Goal: Check status: Check status

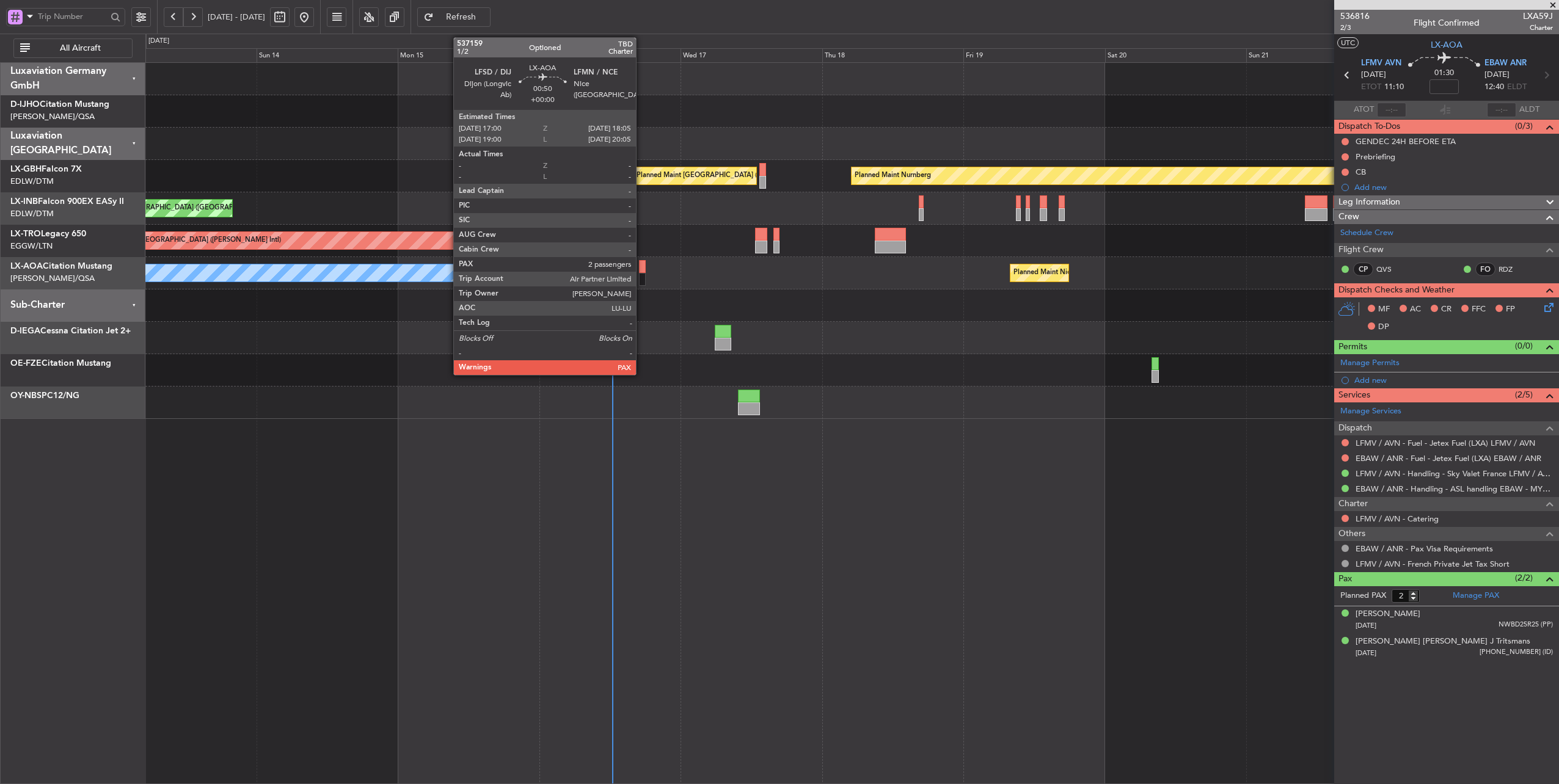
click at [642, 265] on div at bounding box center [642, 266] width 7 height 13
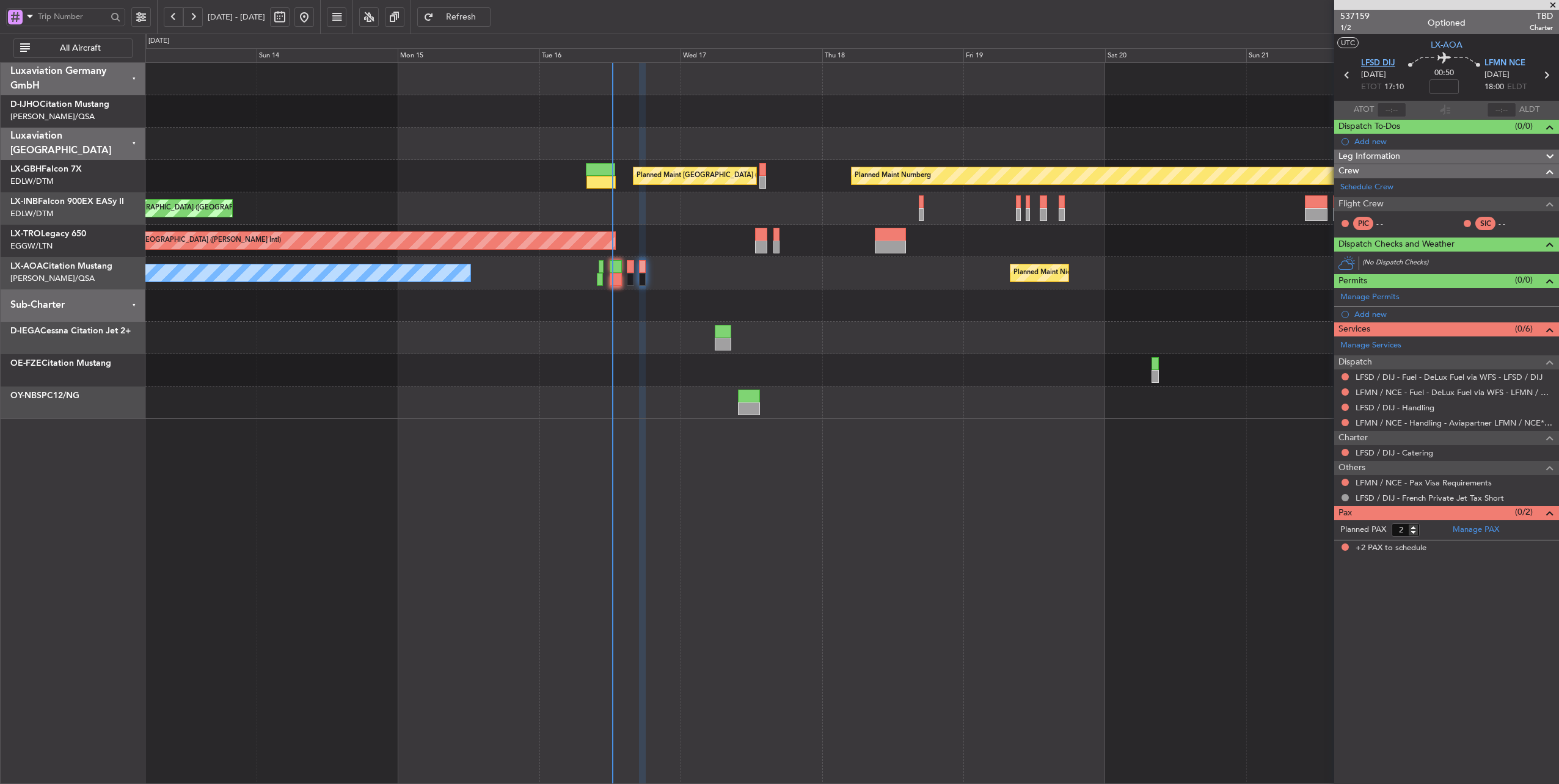
click at [1379, 65] on span "LFSD DIJ" at bounding box center [1378, 64] width 34 height 12
click at [1430, 374] on link "LFSD / DIJ - Fuel - DeLux Fuel via WFS - LFSD / DIJ" at bounding box center [1448, 377] width 187 height 11
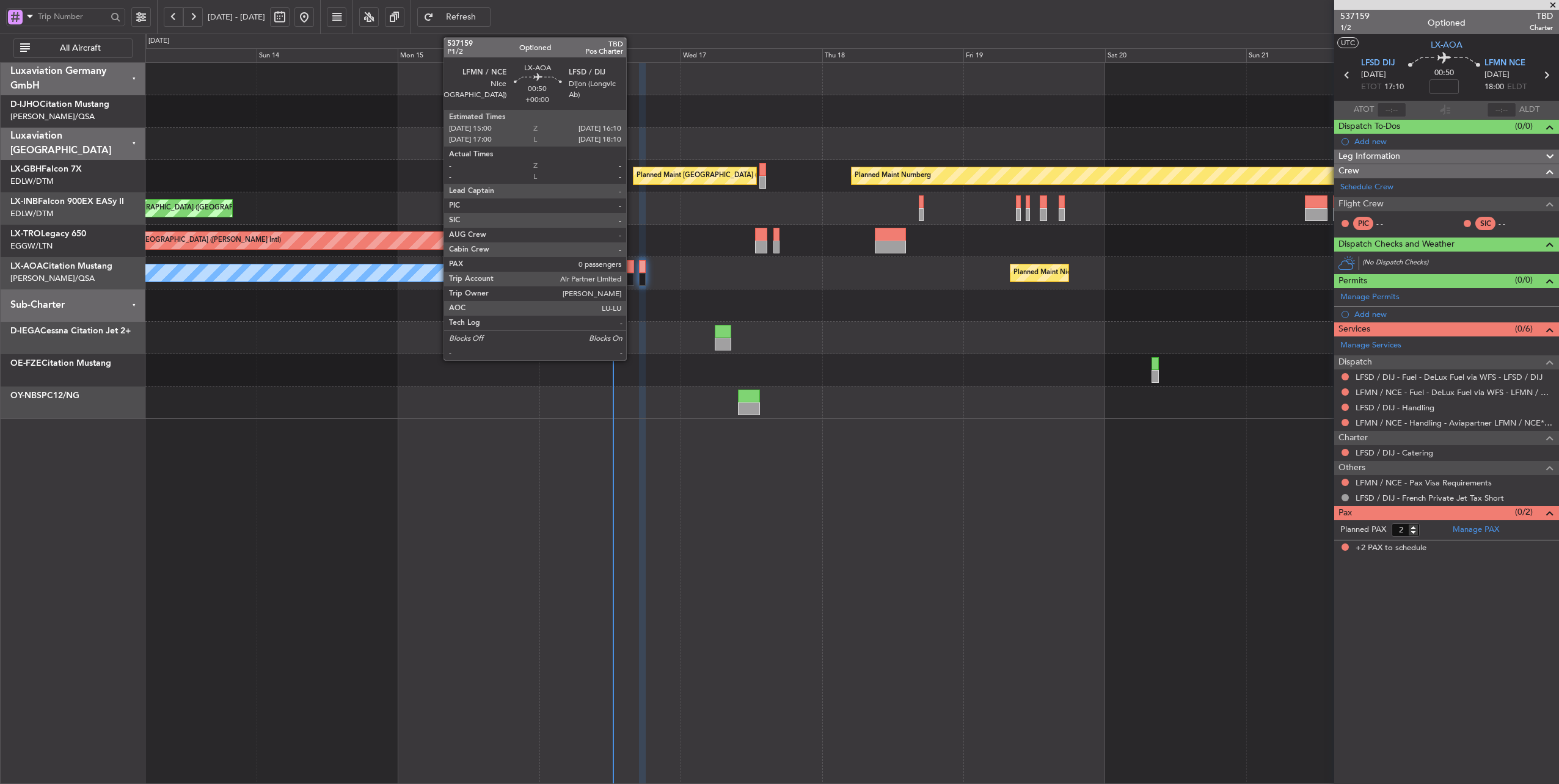
click at [632, 265] on div at bounding box center [630, 266] width 7 height 13
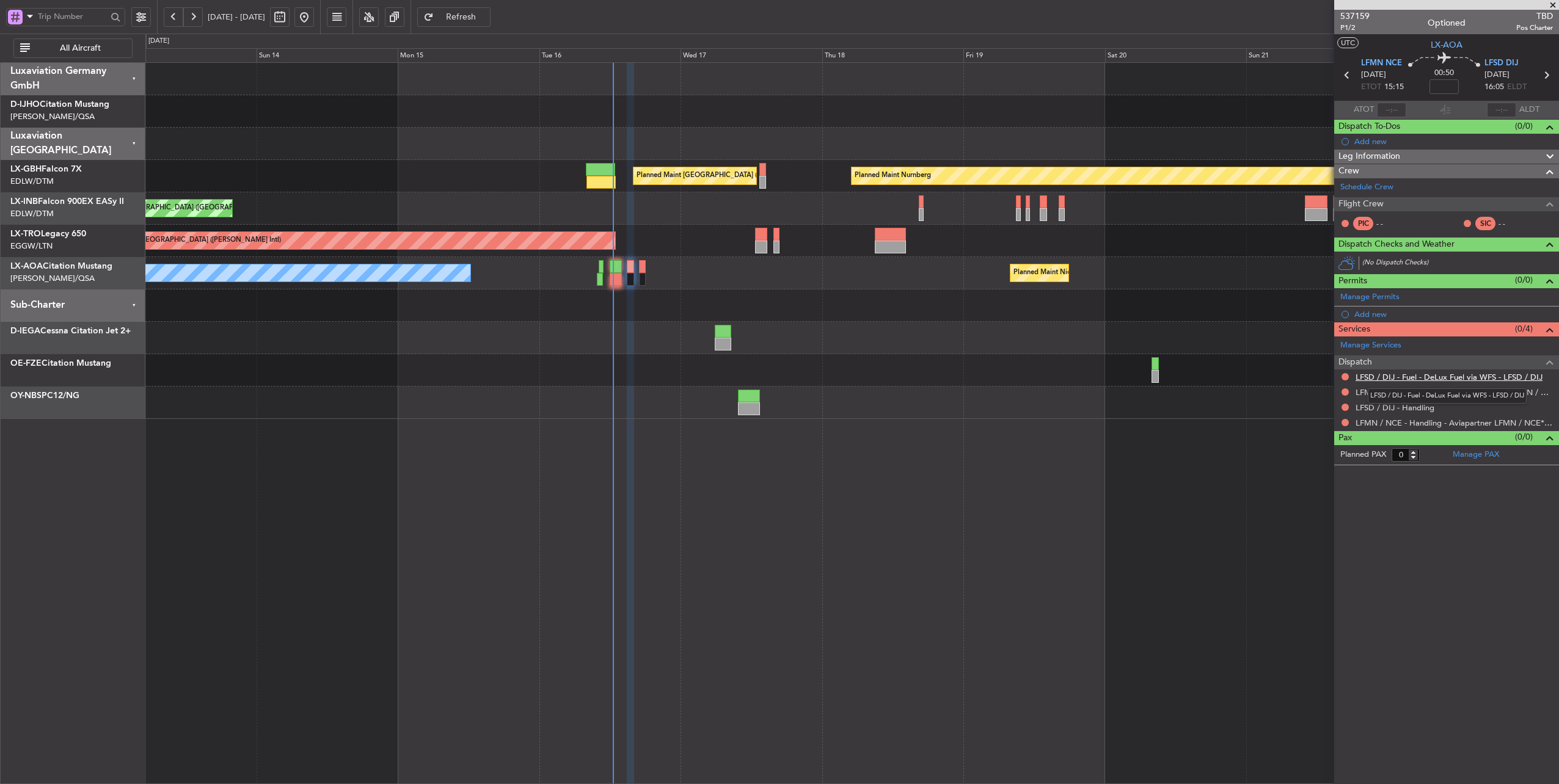
click at [1466, 374] on link "LFSD / DIJ - Fuel - DeLux Fuel via WFS - LFSD / DIJ" at bounding box center [1448, 377] width 187 height 11
click at [491, 10] on button "Refresh" at bounding box center [453, 17] width 73 height 20
click at [1409, 406] on link "LFSD / DIJ - Handling" at bounding box center [1394, 408] width 79 height 11
click at [1495, 67] on span "LFSD DIJ" at bounding box center [1501, 64] width 34 height 12
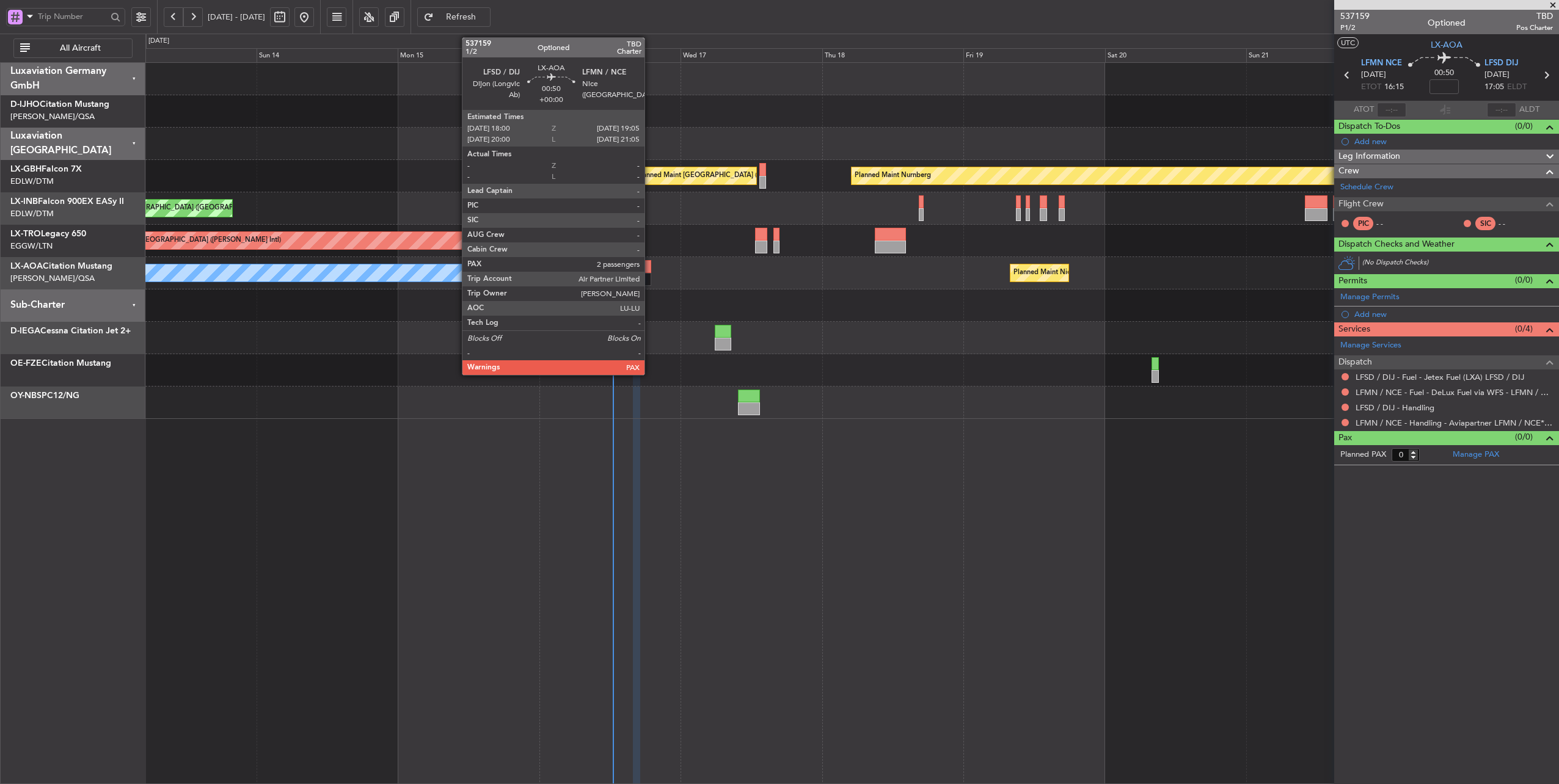
click at [651, 263] on div at bounding box center [647, 266] width 7 height 13
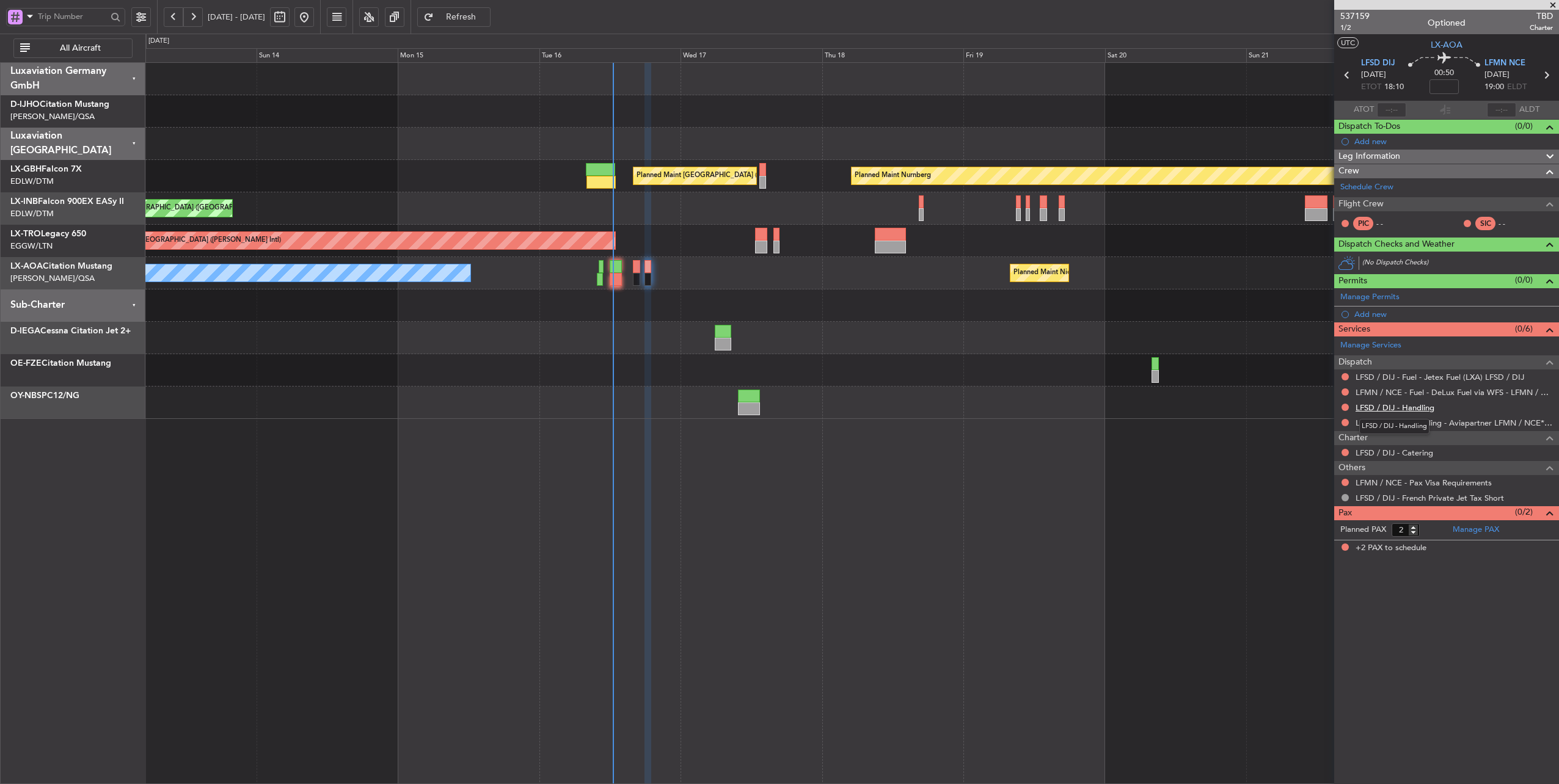
click at [1380, 406] on link "LFSD / DIJ - Handling" at bounding box center [1394, 408] width 79 height 11
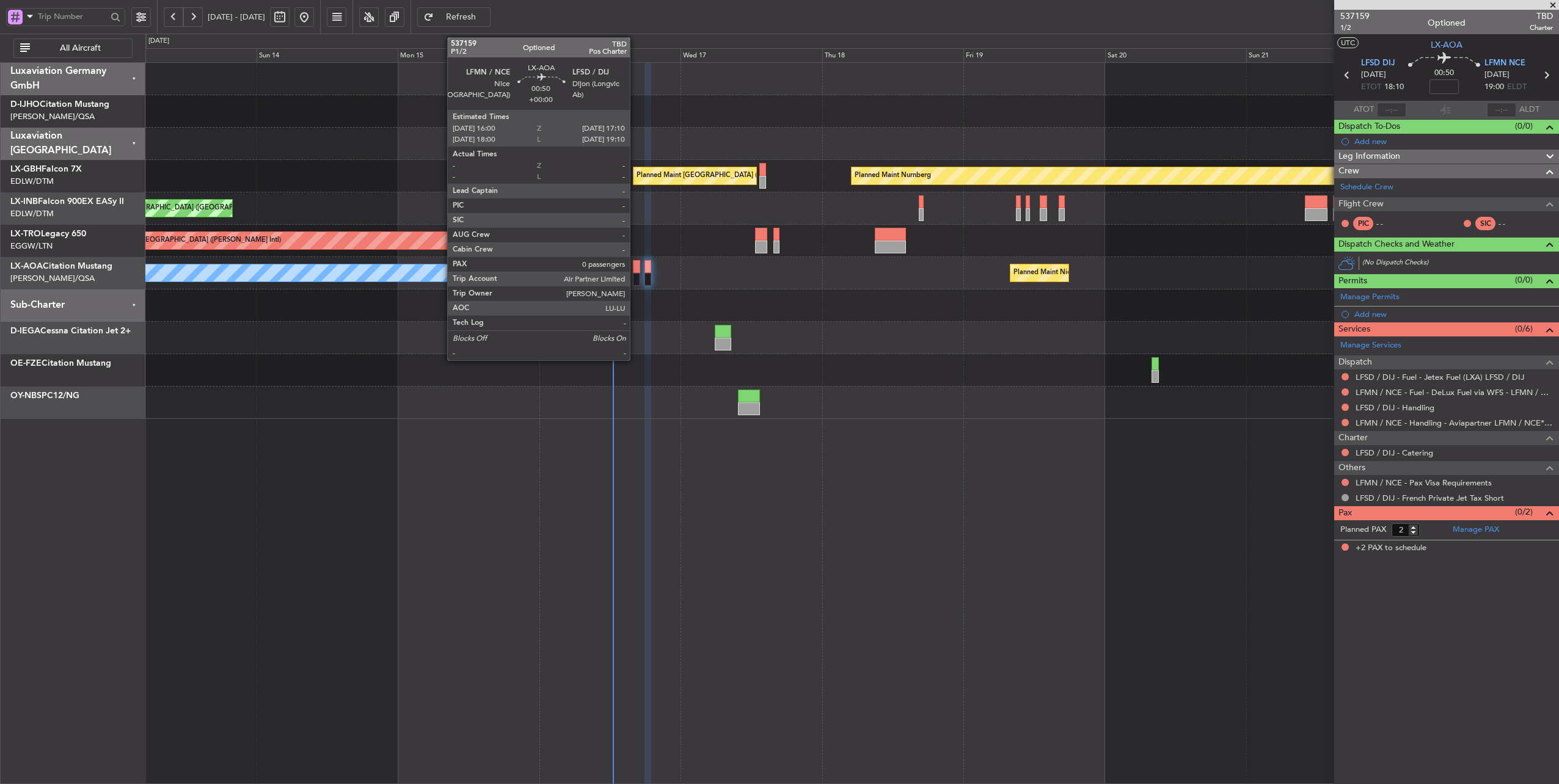
click at [636, 268] on div at bounding box center [636, 266] width 7 height 13
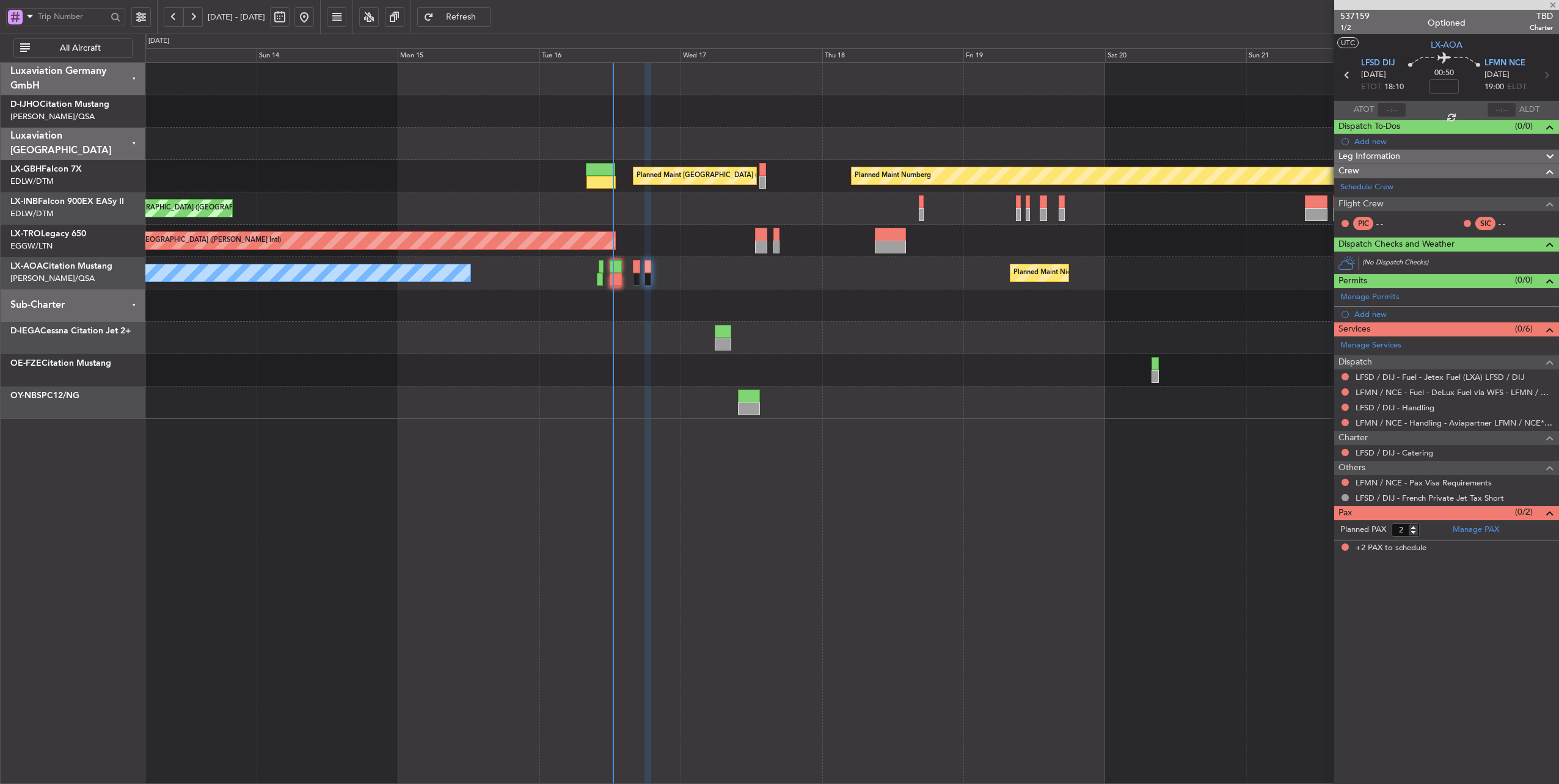
type input "0"
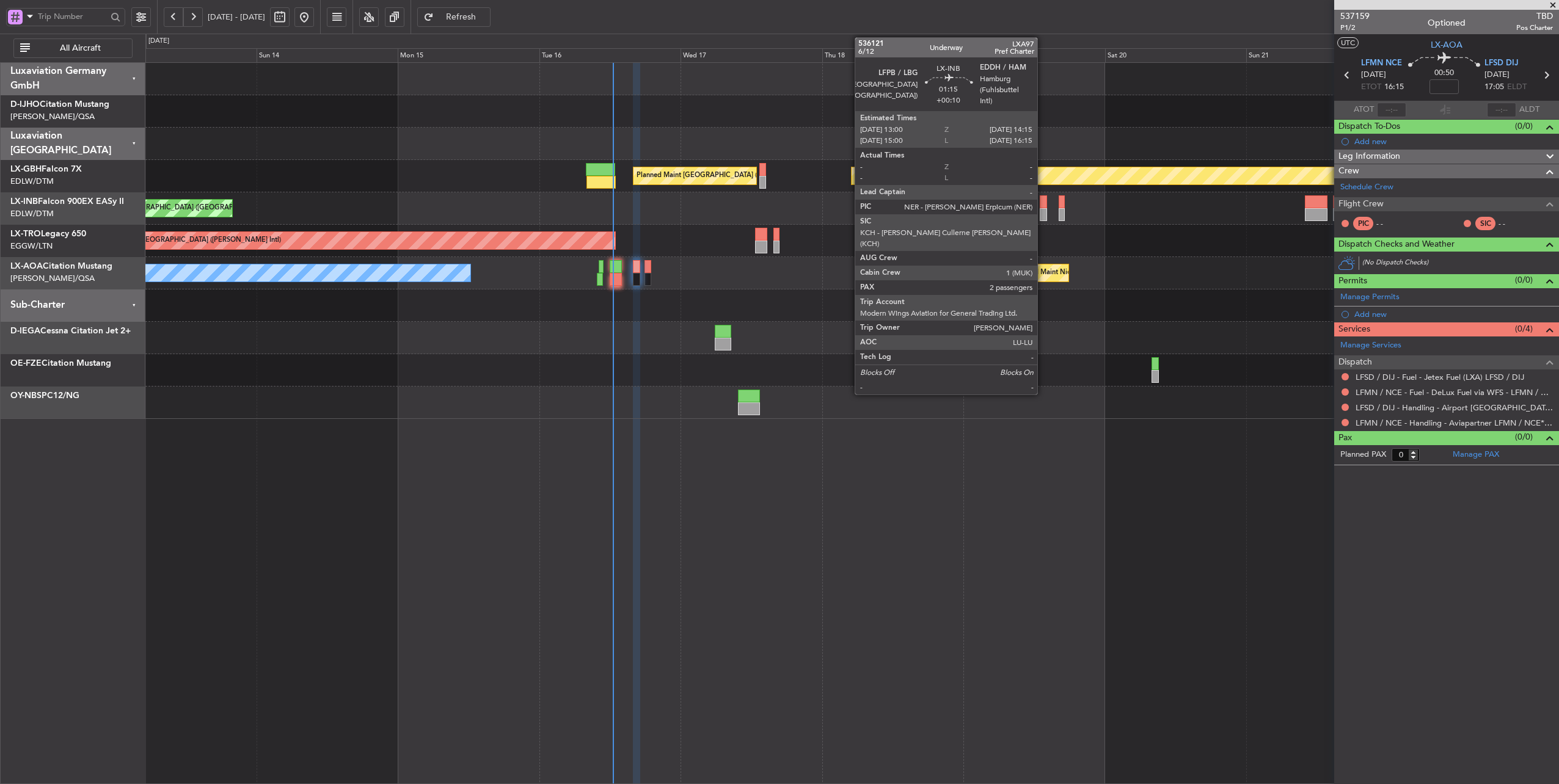
click at [1043, 210] on div at bounding box center [1043, 214] width 8 height 13
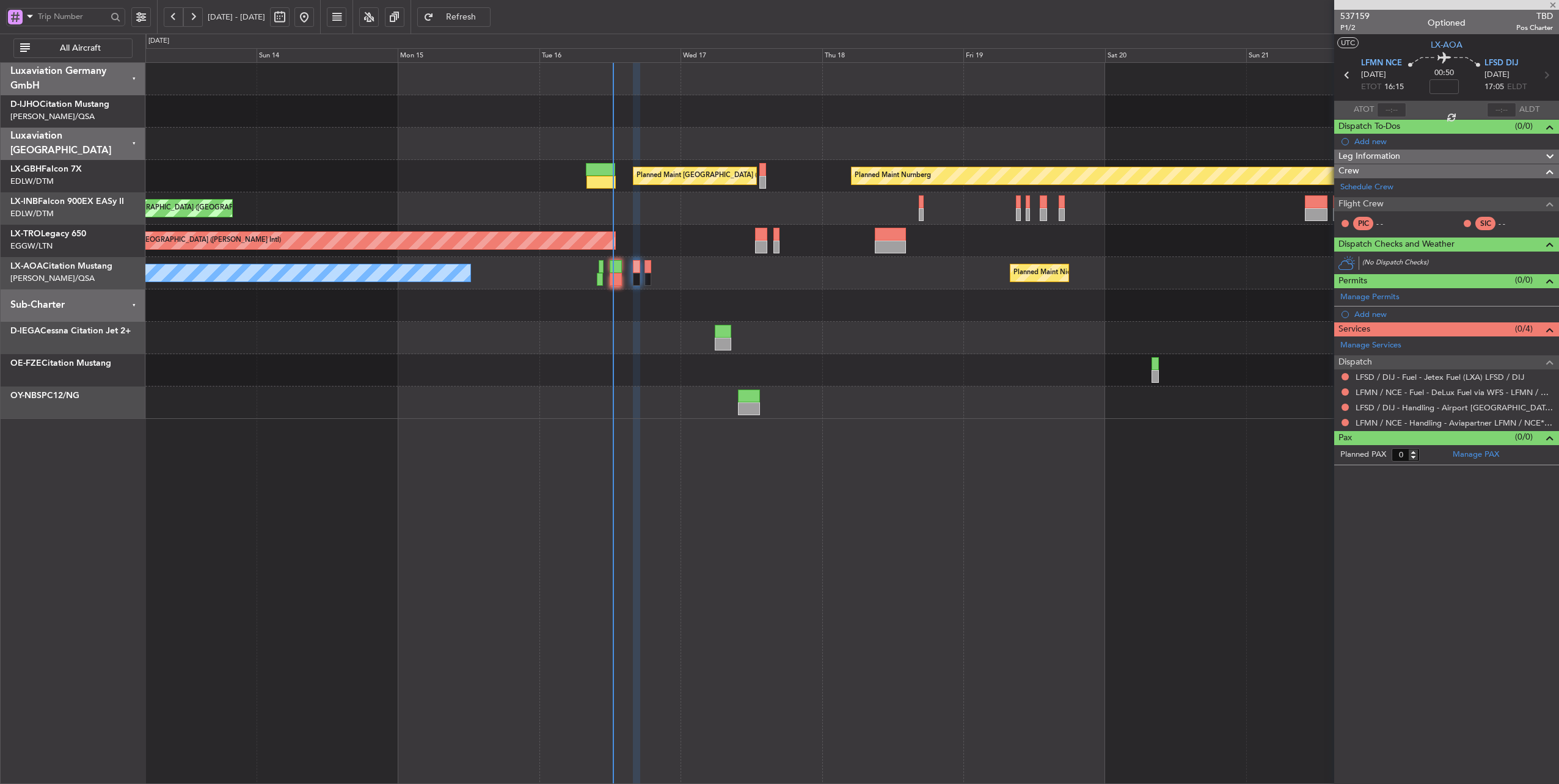
type input "+00:10"
type input "2"
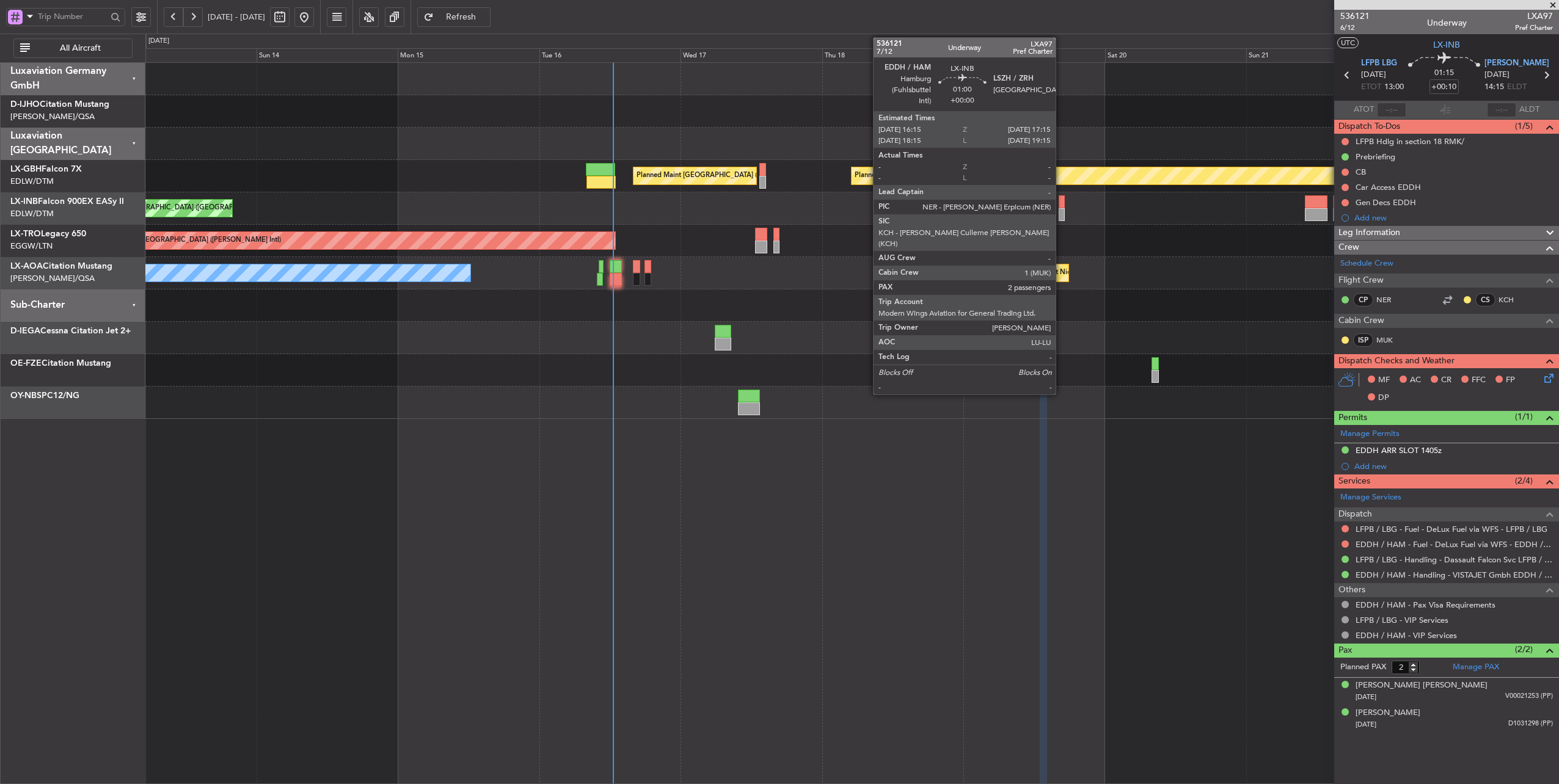
click at [1062, 200] on div at bounding box center [1061, 201] width 6 height 13
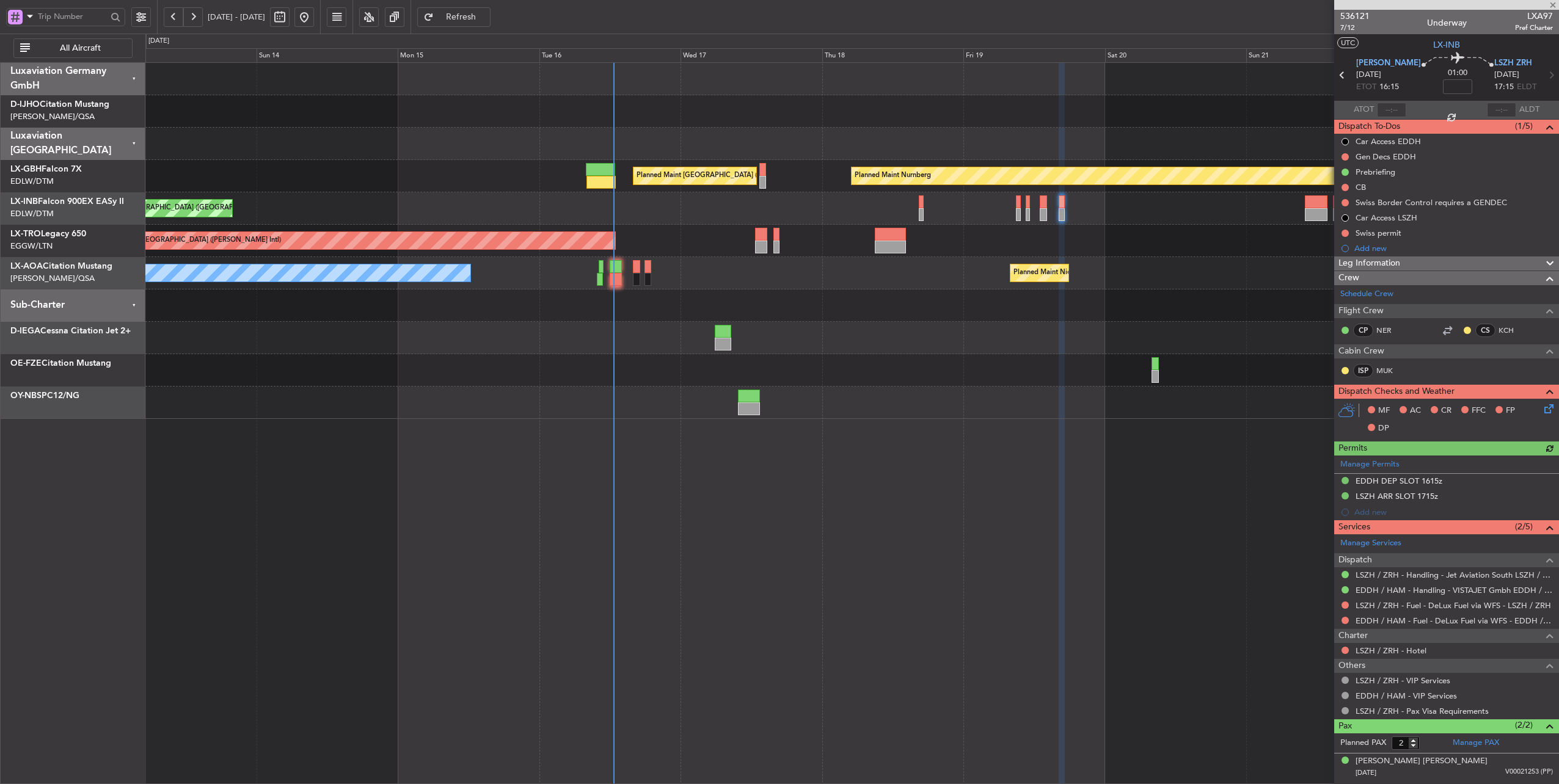
scroll to position [21, 0]
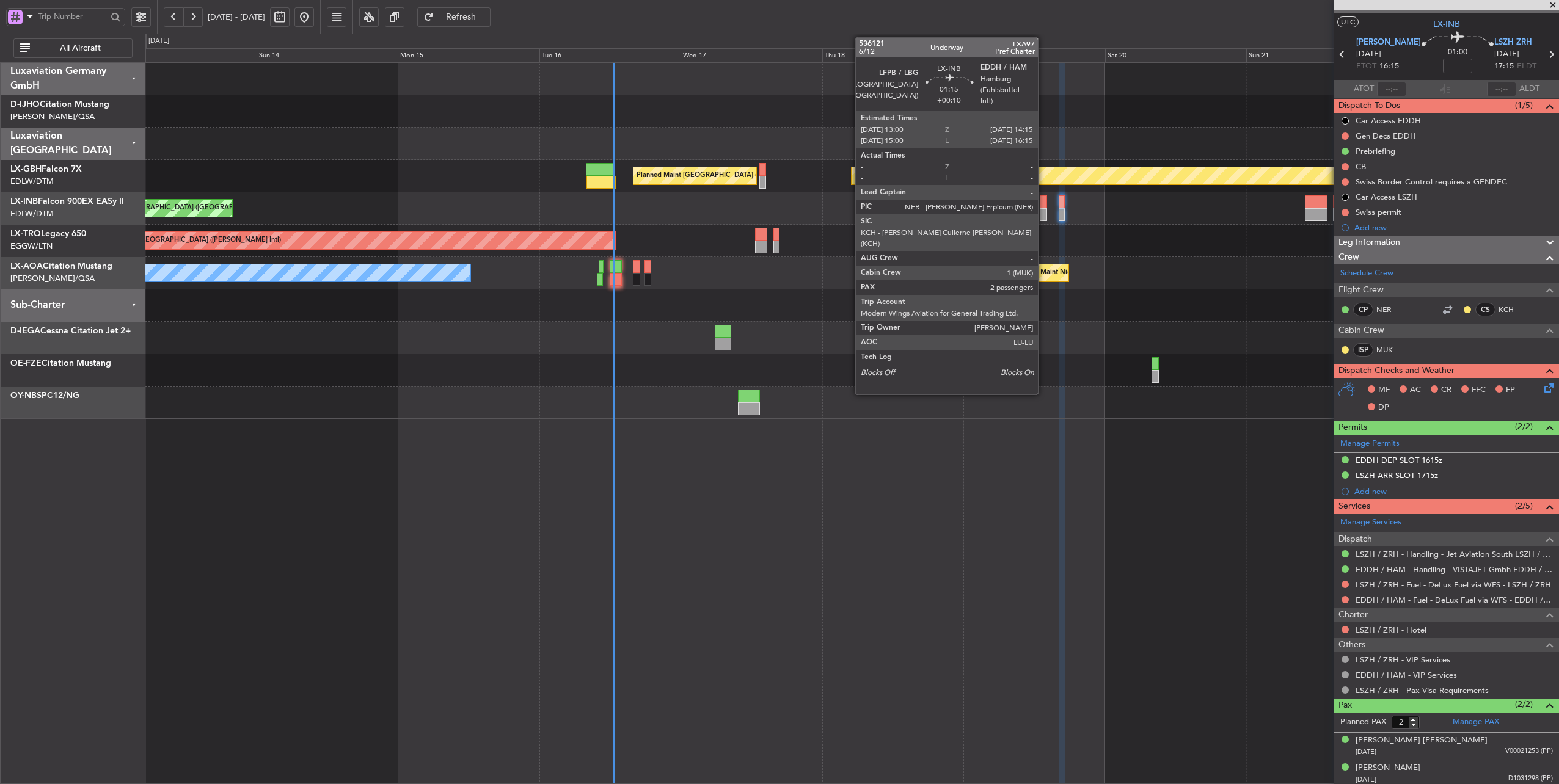
click at [1044, 206] on div at bounding box center [1043, 201] width 8 height 13
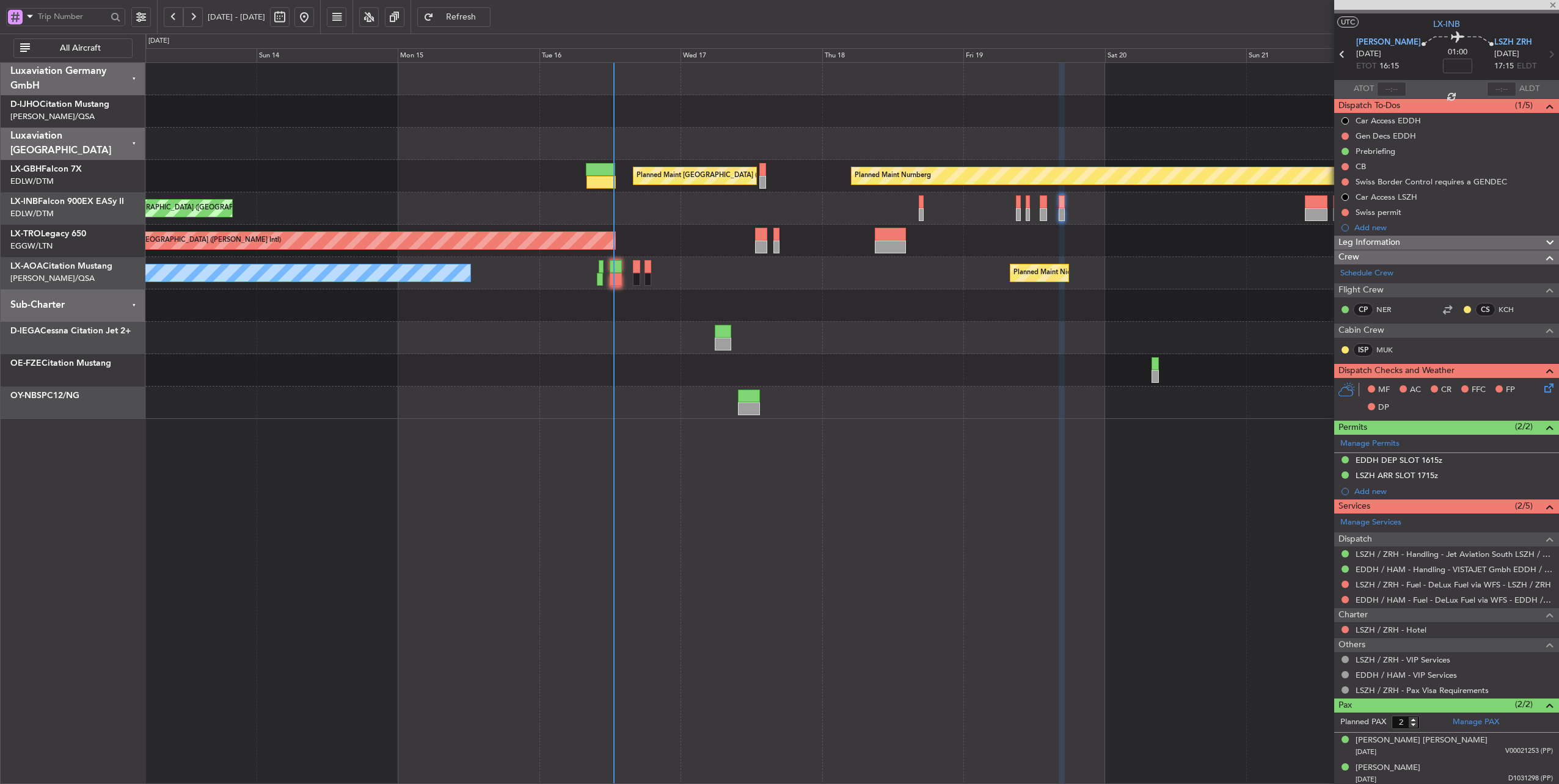
type input "+00:10"
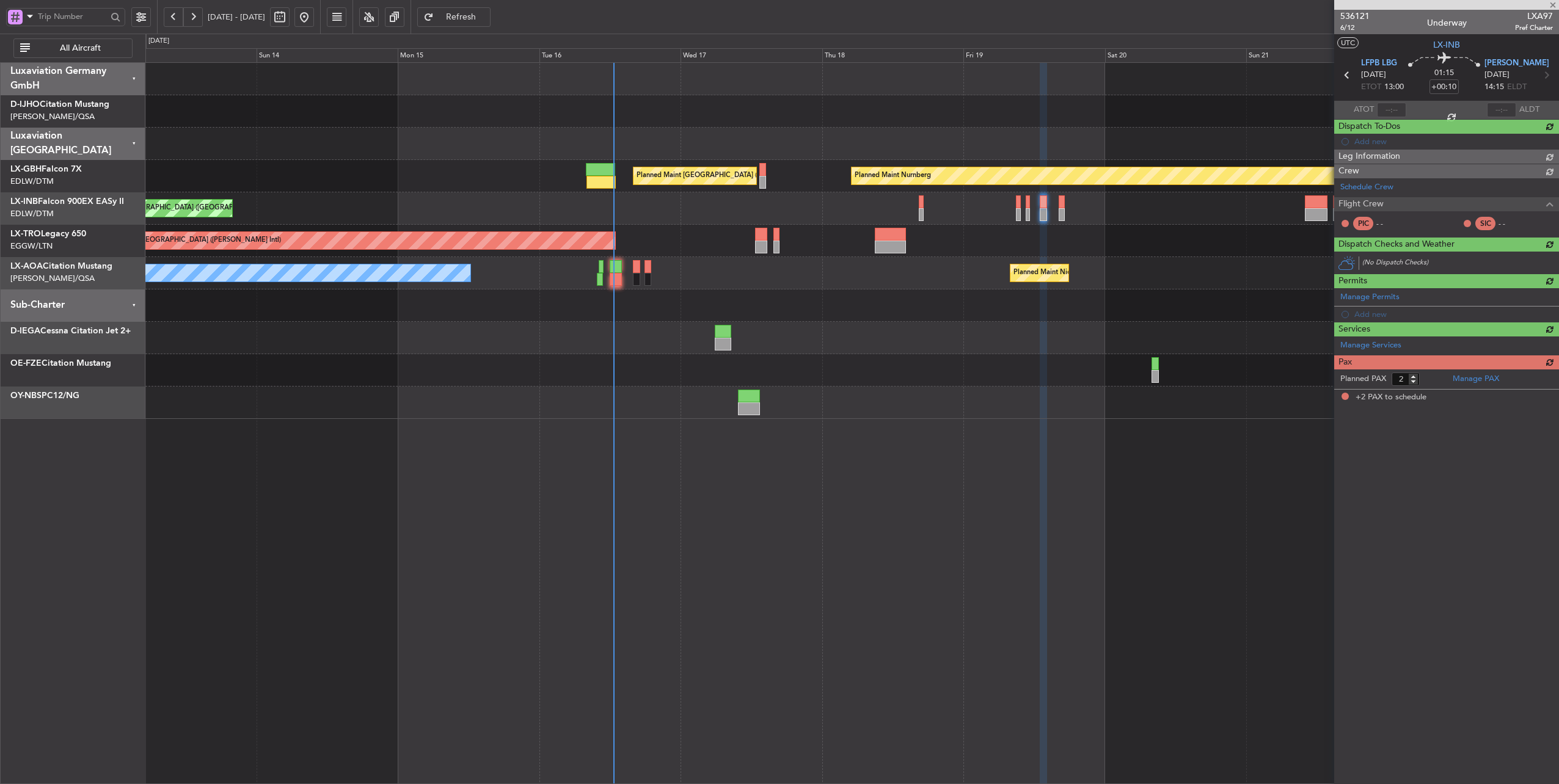
scroll to position [0, 0]
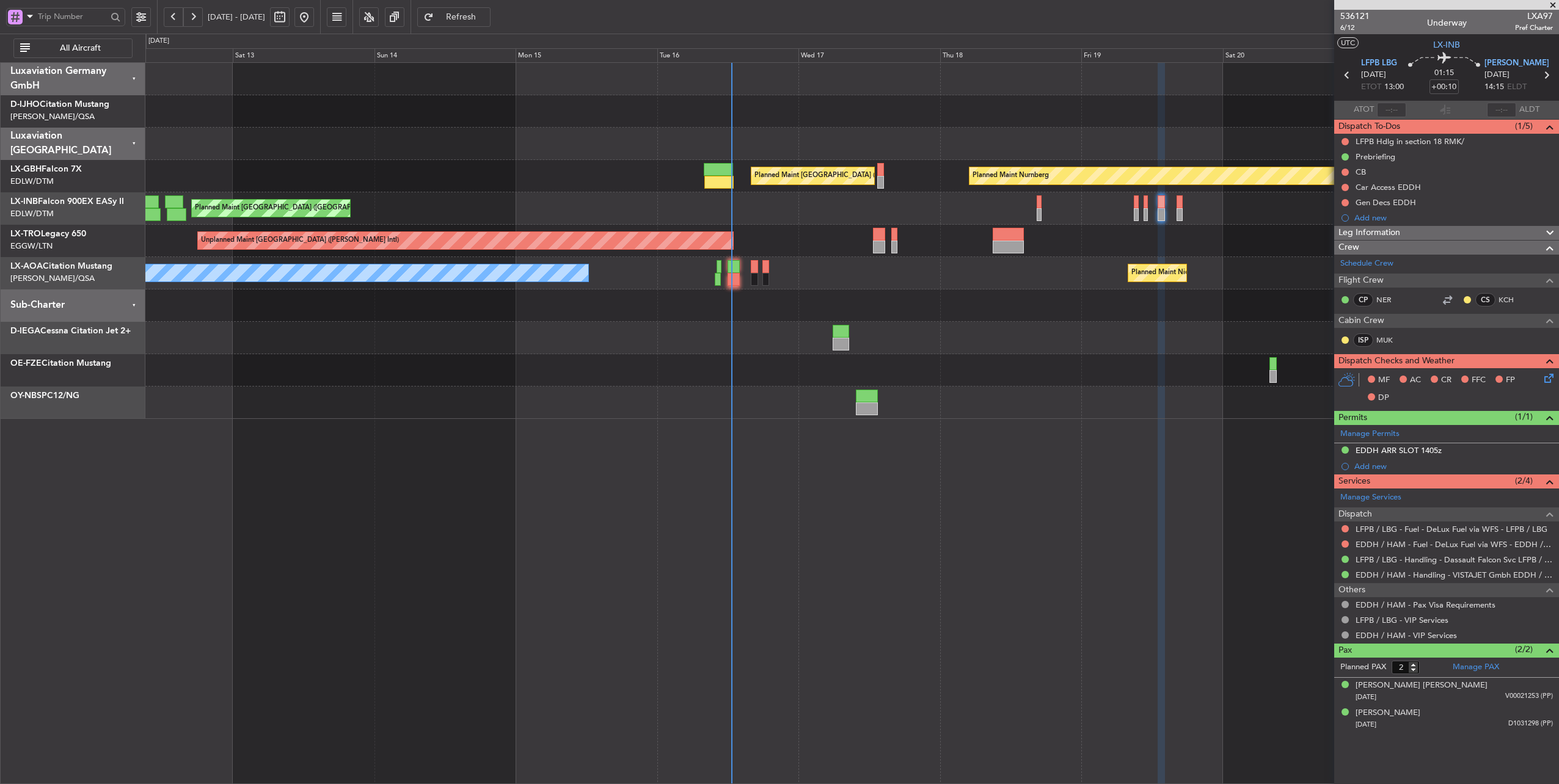
click at [909, 276] on div "No Crew [PERSON_NAME] [GEOGRAPHIC_DATA] ([GEOGRAPHIC_DATA])" at bounding box center [852, 273] width 1413 height 32
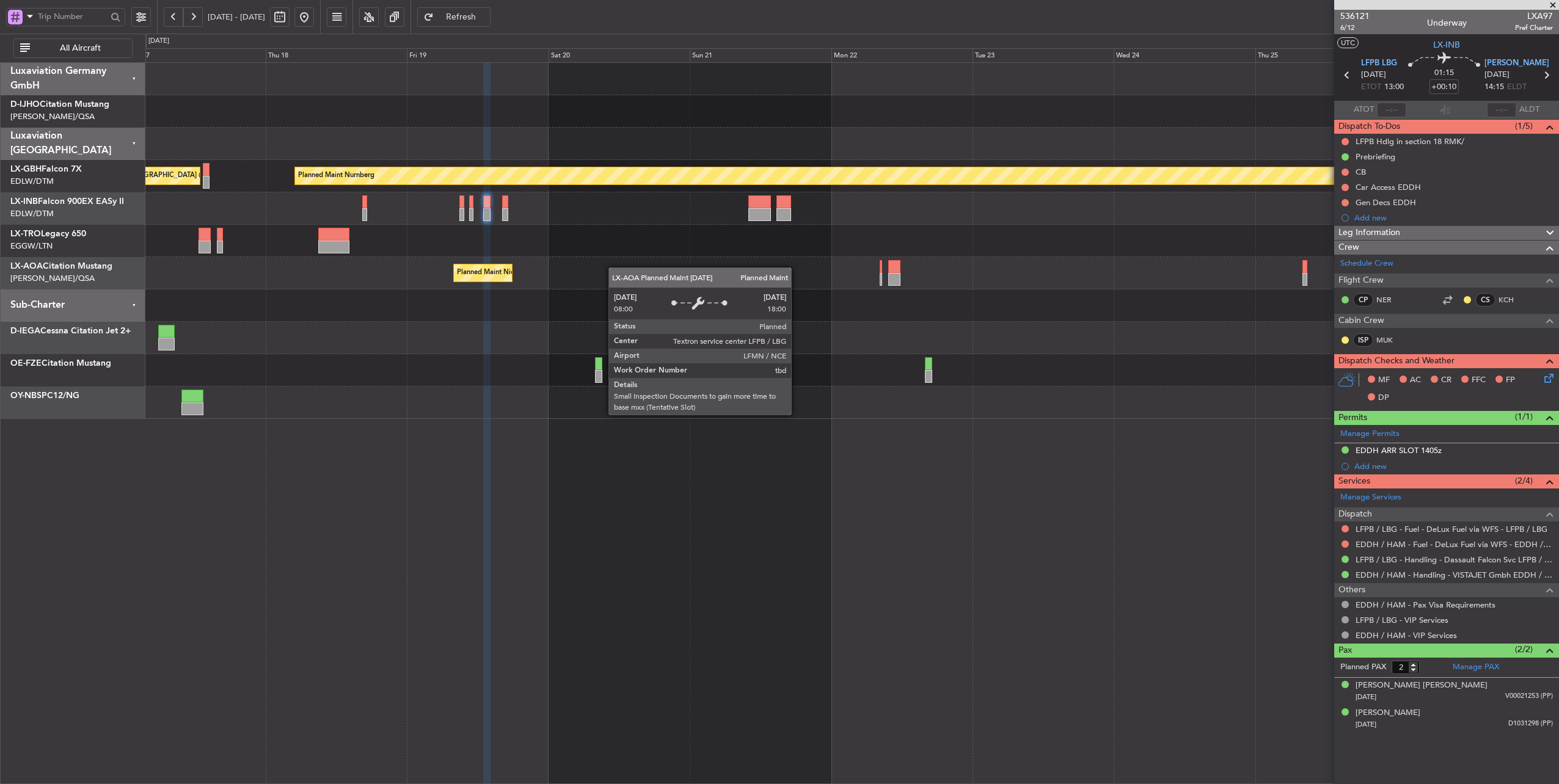
click at [459, 259] on div "Planned Maint Nurnberg Planned Maint [GEOGRAPHIC_DATA] ([GEOGRAPHIC_DATA]) Unpl…" at bounding box center [852, 241] width 1413 height 356
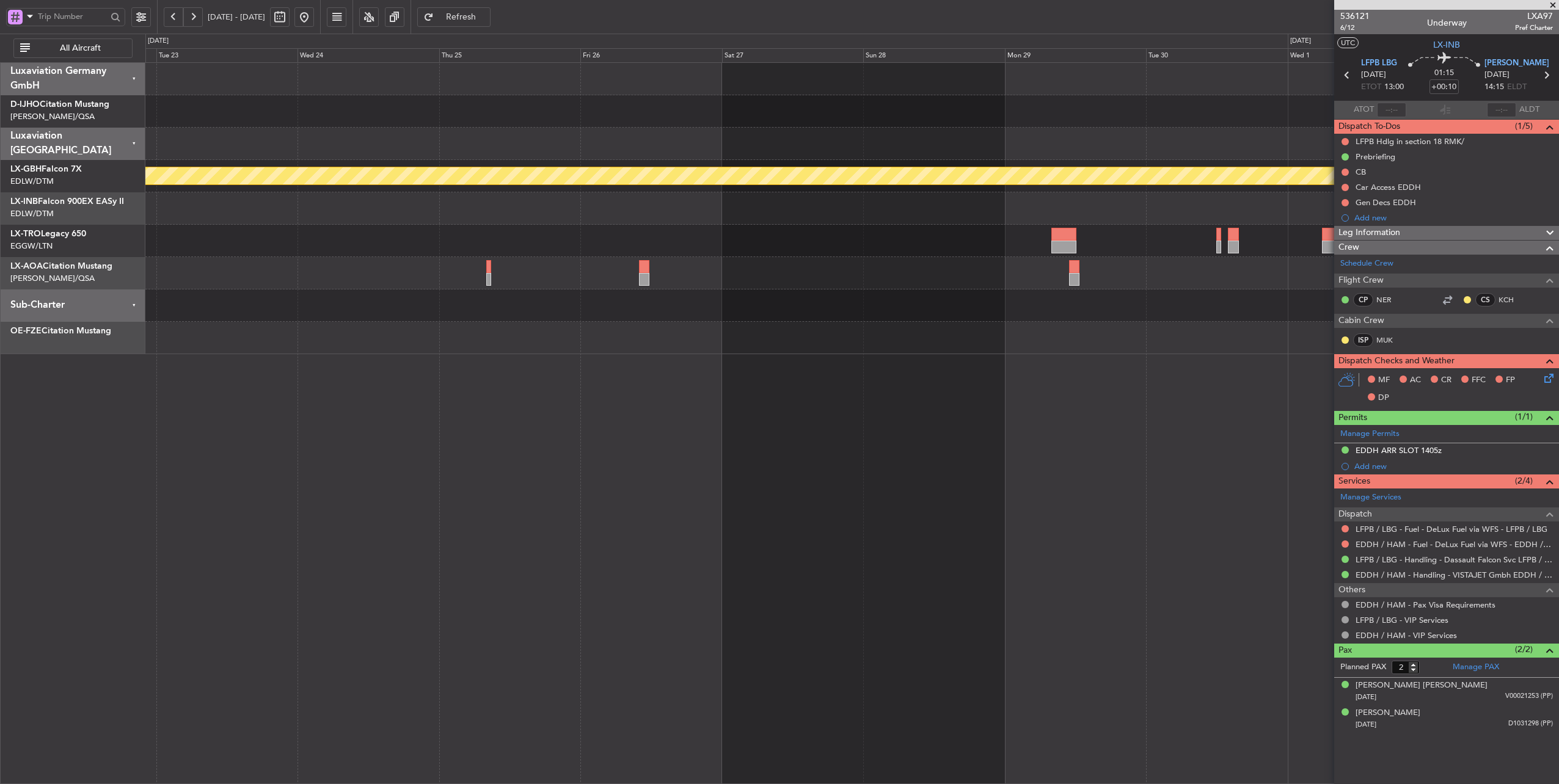
click at [393, 234] on div at bounding box center [852, 241] width 1413 height 32
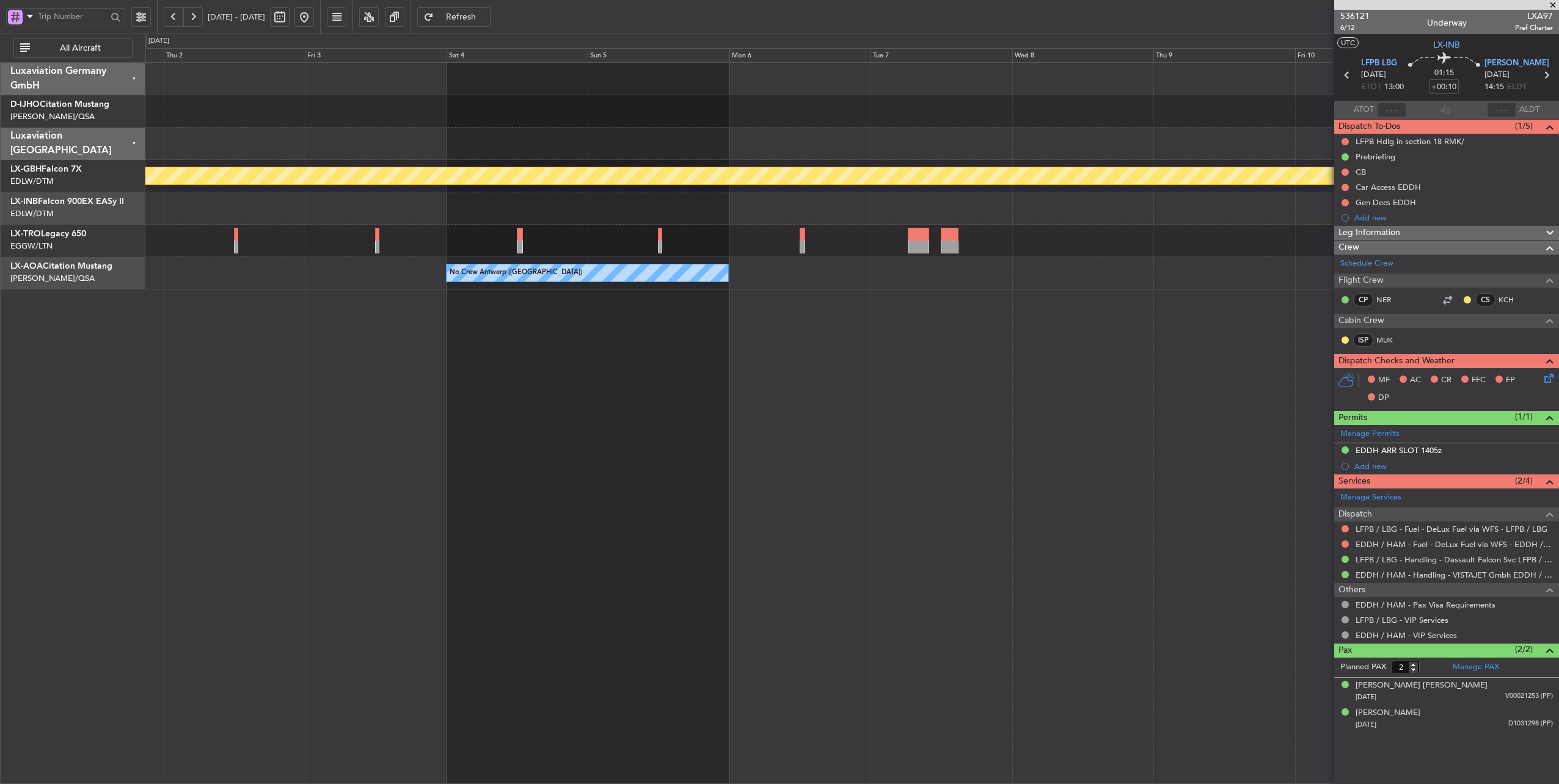
click at [59, 256] on div "Planned Maint Nurnberg No Crew [GEOGRAPHIC_DATA] ([GEOGRAPHIC_DATA]) Luxaviatio…" at bounding box center [779, 409] width 1559 height 750
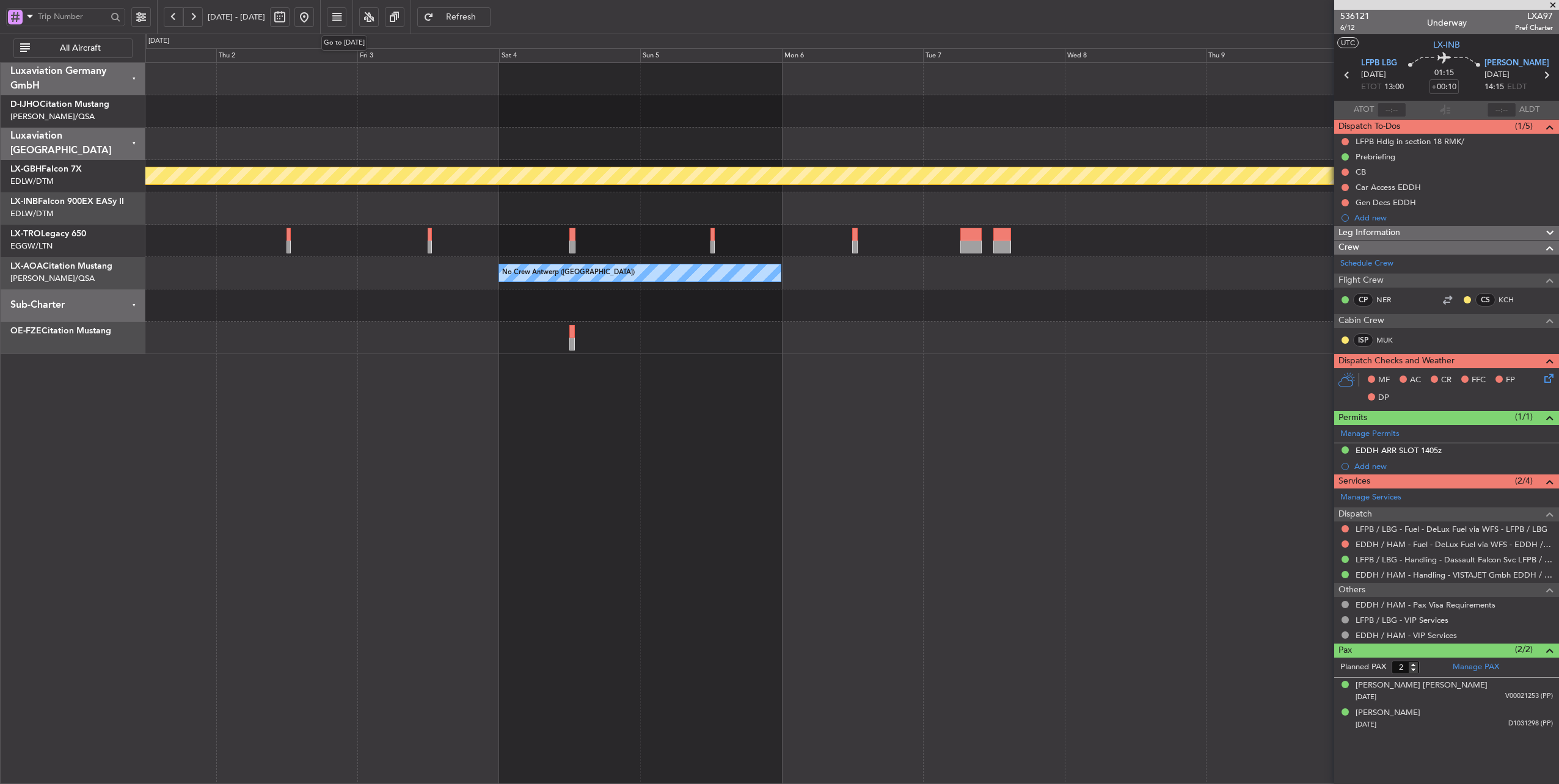
click at [314, 22] on button at bounding box center [305, 17] width 20 height 20
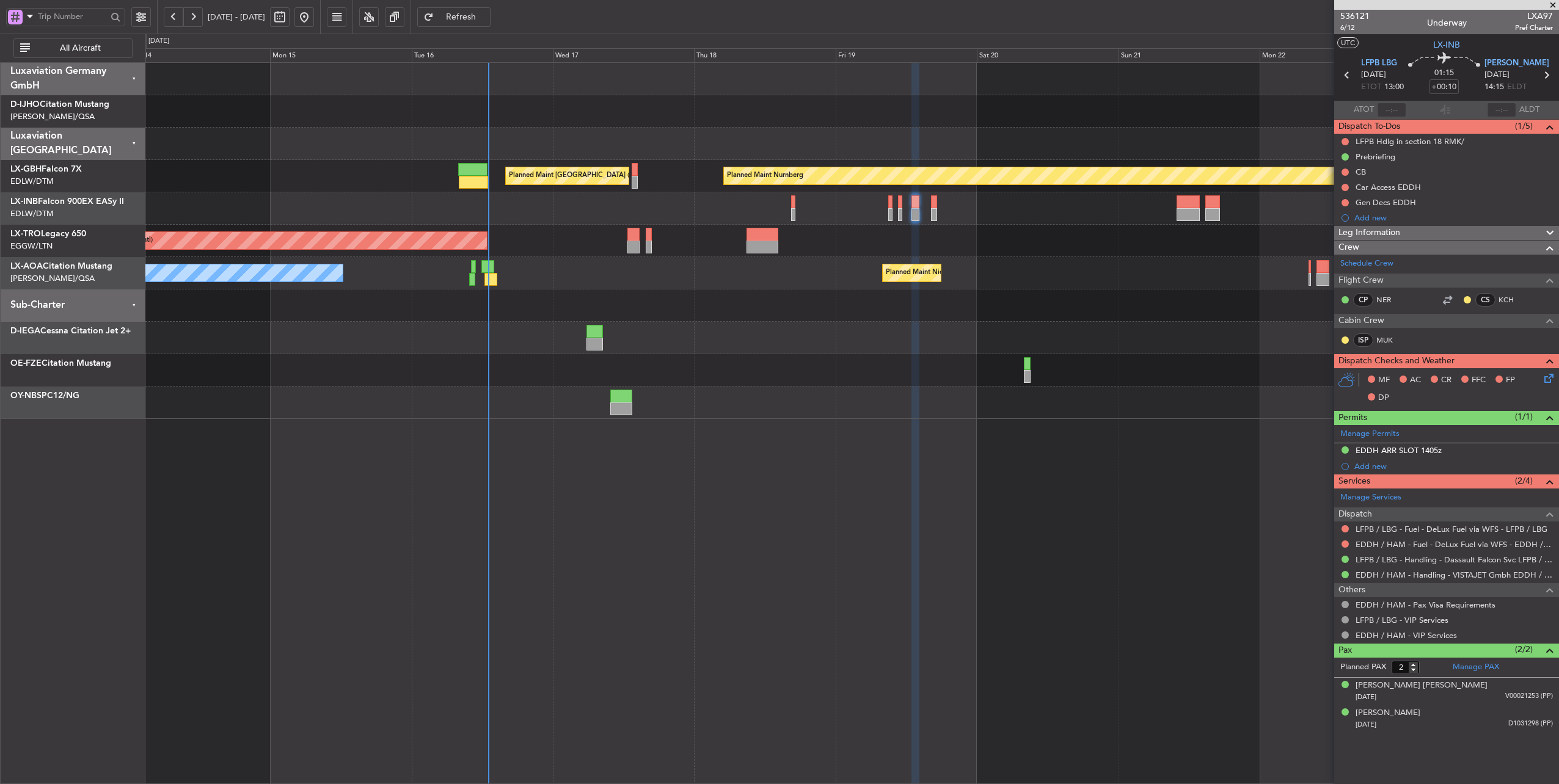
click at [672, 294] on div "Planned Maint Nurnberg Planned Maint [GEOGRAPHIC_DATA] ([GEOGRAPHIC_DATA]) Plan…" at bounding box center [852, 241] width 1413 height 356
